Goal: Information Seeking & Learning: Check status

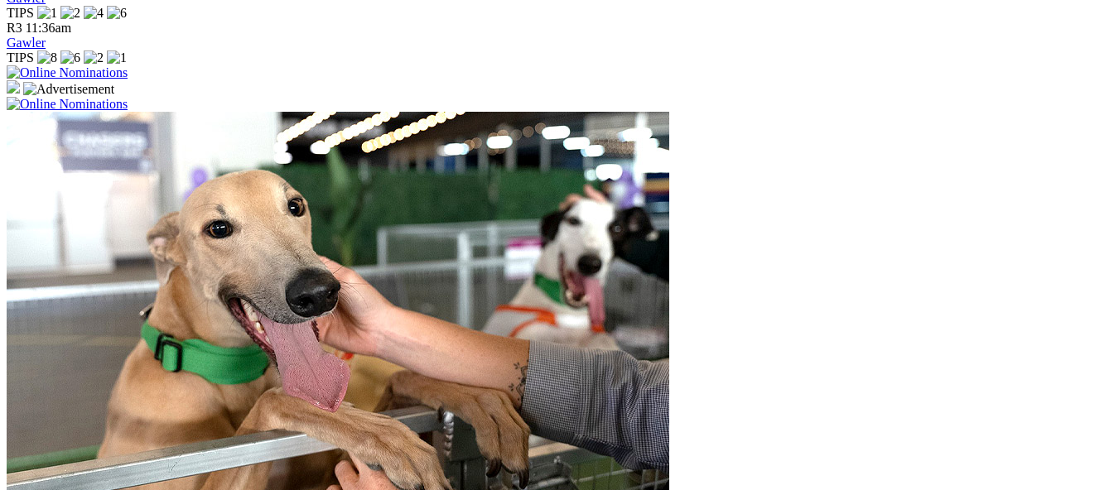
scroll to position [1491, 0]
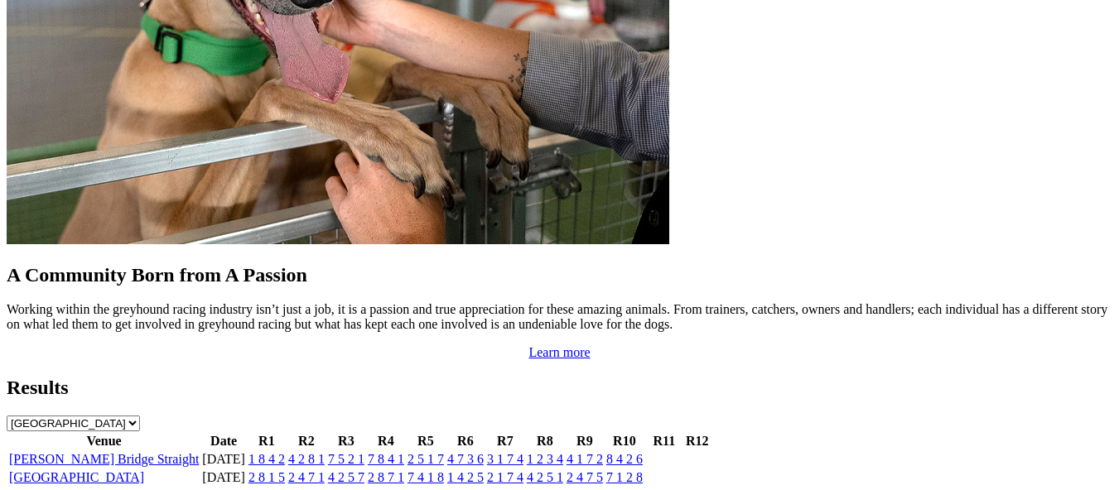
click at [90, 470] on link "[GEOGRAPHIC_DATA]" at bounding box center [76, 477] width 135 height 14
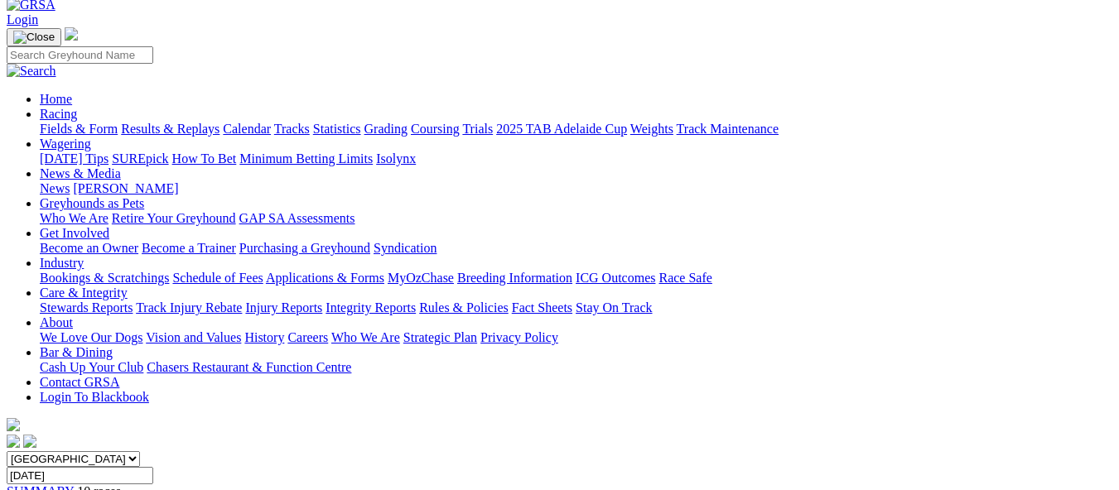
scroll to position [83, 0]
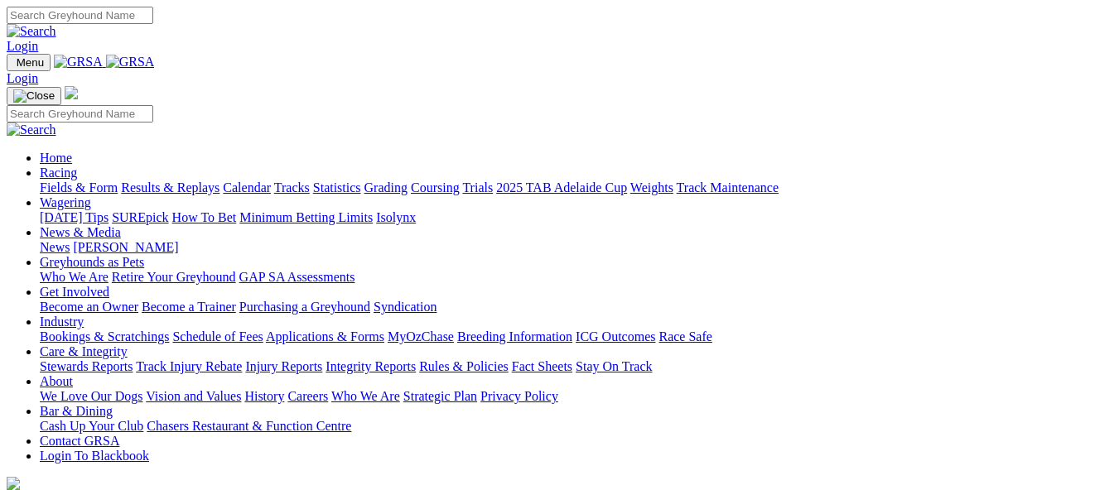
scroll to position [1495, 0]
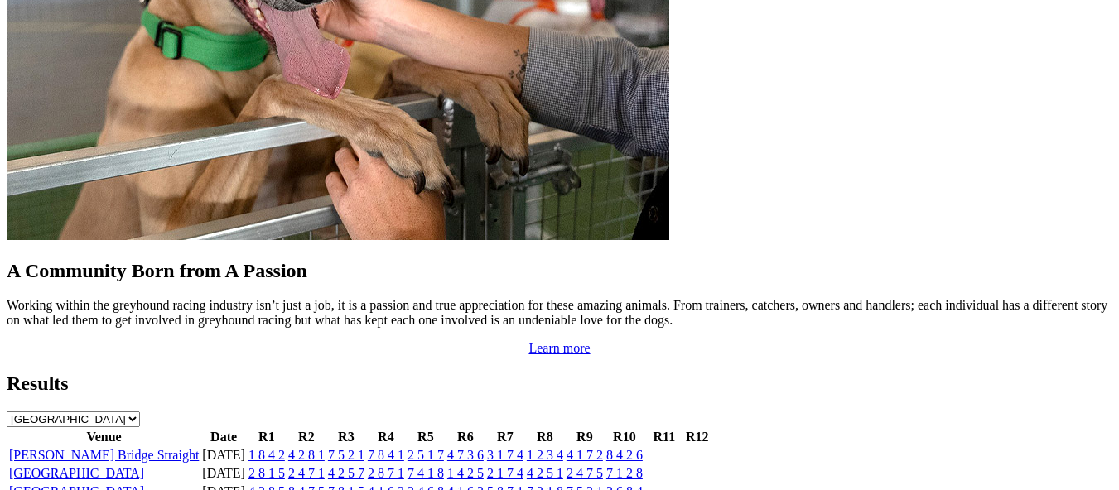
click at [94, 484] on link "[GEOGRAPHIC_DATA]" at bounding box center [76, 491] width 135 height 14
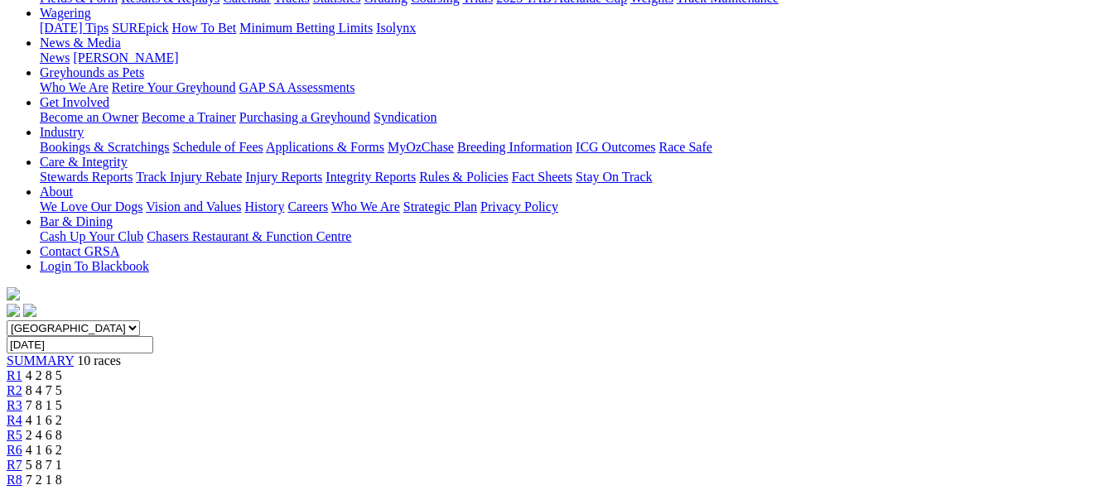
scroll to position [83, 0]
